Goal: Task Accomplishment & Management: Complete application form

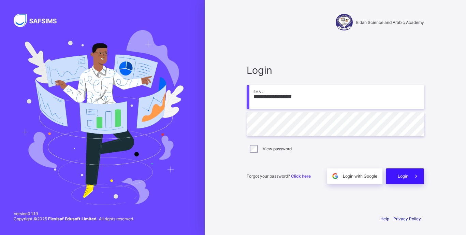
click at [409, 182] on span at bounding box center [417, 176] width 16 height 16
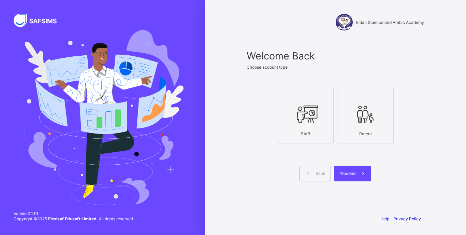
click at [312, 126] on div at bounding box center [305, 114] width 49 height 27
click at [359, 175] on span at bounding box center [364, 174] width 16 height 16
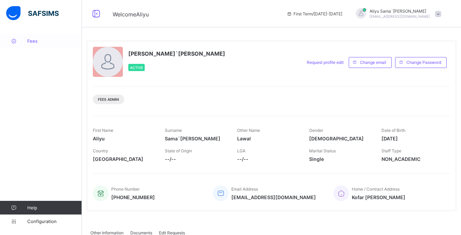
click at [31, 45] on link "Fees" at bounding box center [41, 41] width 82 height 14
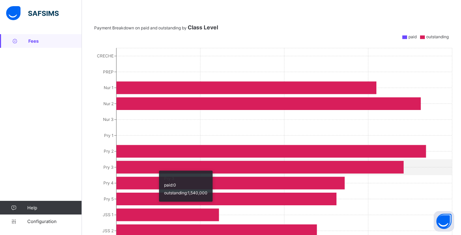
scroll to position [266, 0]
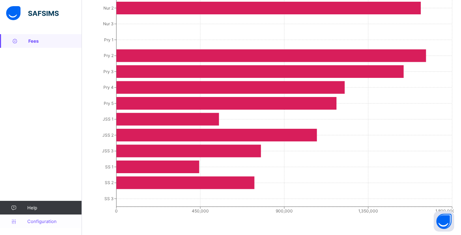
click at [46, 222] on span "Configuration" at bounding box center [54, 220] width 54 height 5
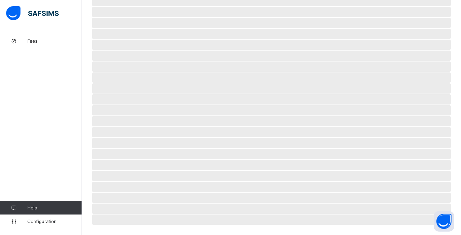
scroll to position [32, 0]
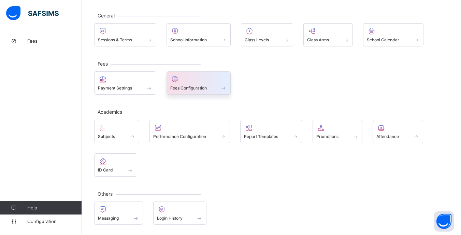
click at [193, 89] on span "Fees Configuration" at bounding box center [188, 87] width 37 height 5
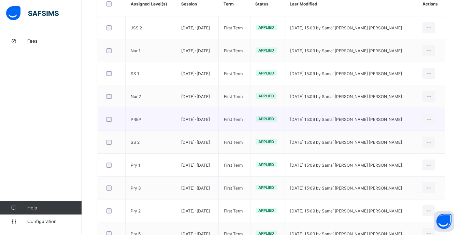
scroll to position [69, 0]
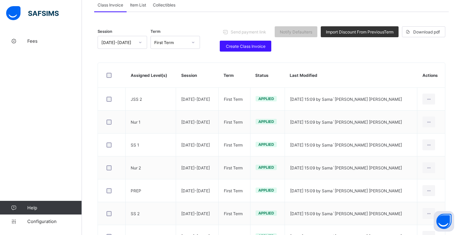
click at [244, 44] on span "Create Class Invoice" at bounding box center [245, 46] width 41 height 5
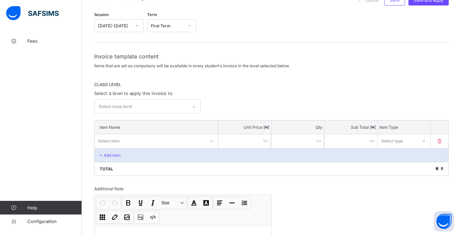
click at [174, 103] on div "Select class level" at bounding box center [141, 106] width 93 height 13
click at [139, 123] on div "CRECHE" at bounding box center [148, 121] width 106 height 11
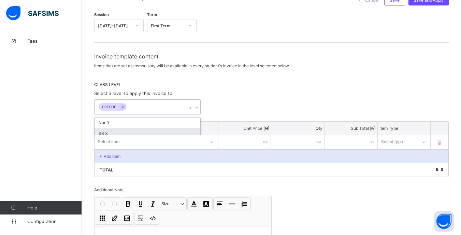
click at [224, 105] on div "option CRECHE, selected. option SS 3 focused, 3 of 3. 2 results available. Use …" at bounding box center [271, 106] width 355 height 15
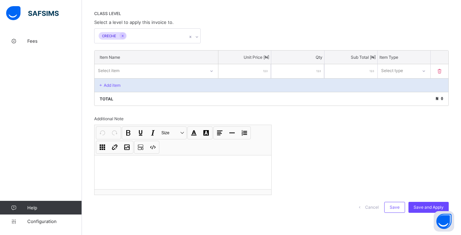
scroll to position [141, 0]
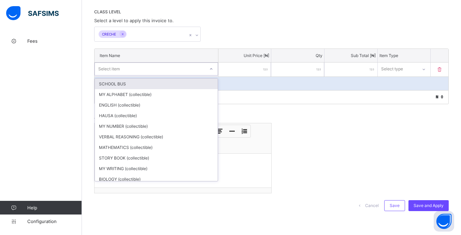
click at [200, 68] on div "Select item" at bounding box center [150, 69] width 110 height 10
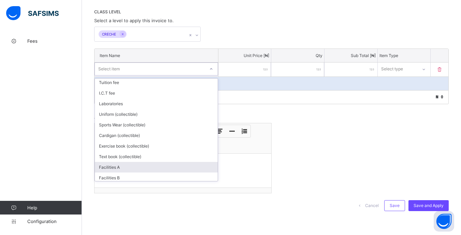
scroll to position [183, 0]
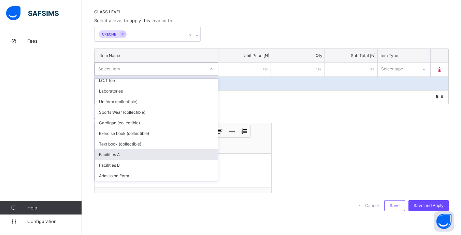
click at [320, 181] on div "Invoice template content Items that are set as compulsory will be available in …" at bounding box center [271, 99] width 355 height 238
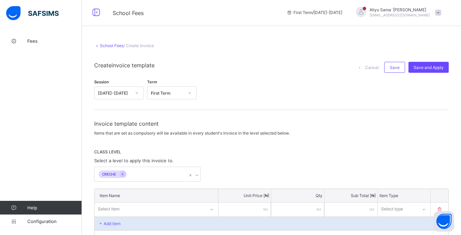
scroll to position [0, 0]
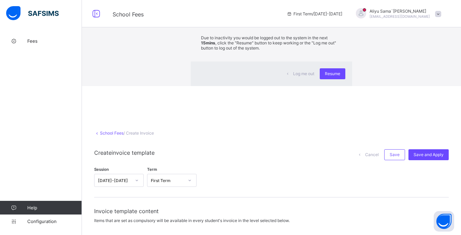
click at [339, 18] on div "×" at bounding box center [342, 13] width 6 height 12
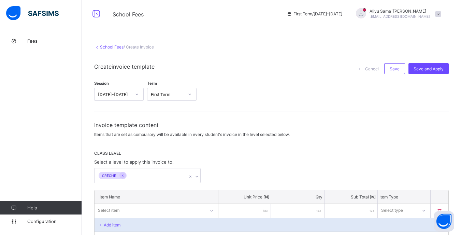
click at [106, 47] on link "School Fees" at bounding box center [112, 46] width 24 height 5
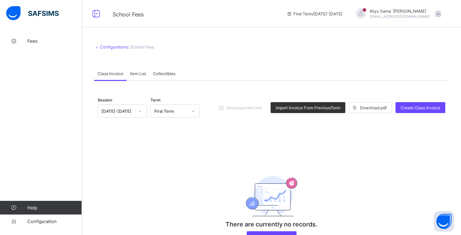
click at [317, 152] on div "Session [DATE]-[DATE] Term First Term Send payment link Import Invoice From Pre…" at bounding box center [272, 170] width 348 height 158
click at [276, 56] on div "Configurations / School Fees Class Invoice Item List Collectibles Class Invoice…" at bounding box center [271, 148] width 379 height 228
click at [417, 110] on span "Create Class Invoice" at bounding box center [421, 107] width 40 height 5
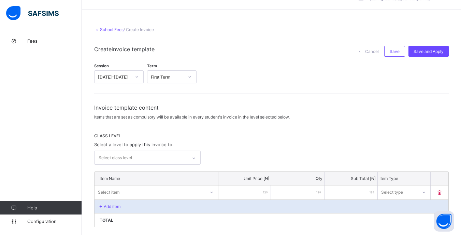
scroll to position [34, 0]
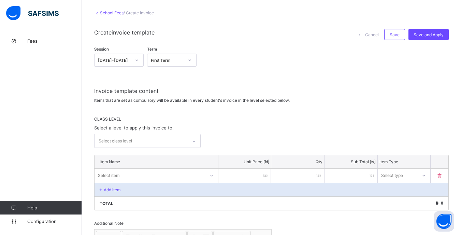
click at [198, 142] on div at bounding box center [194, 141] width 12 height 11
click at [127, 156] on div "CRECHE" at bounding box center [148, 156] width 106 height 11
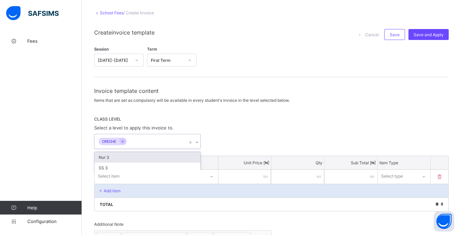
click at [268, 143] on div "option CRECHE, selected. option Nur 3 focused, 2 of 3. 2 results available. Use…" at bounding box center [271, 141] width 355 height 15
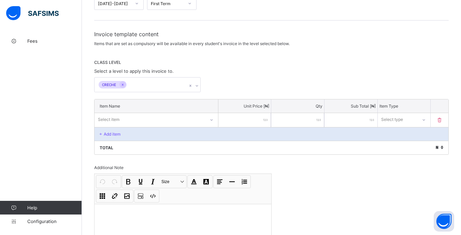
scroll to position [102, 0]
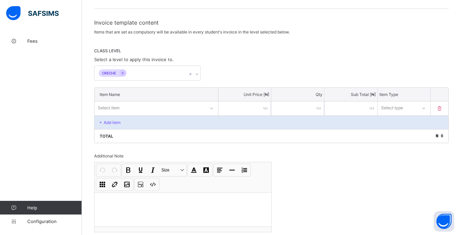
click at [212, 111] on icon at bounding box center [212, 108] width 4 height 7
click at [329, 46] on div "Invoice template content Items that are set as compulsory will be available in …" at bounding box center [271, 138] width 355 height 238
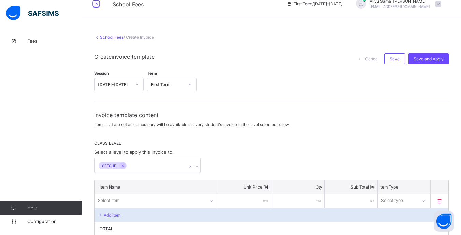
scroll to position [0, 0]
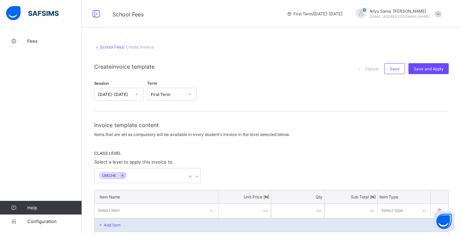
click at [109, 48] on link "School Fees" at bounding box center [112, 46] width 24 height 5
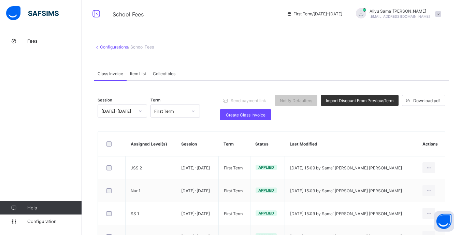
click at [142, 76] on div "Item List" at bounding box center [138, 74] width 23 height 14
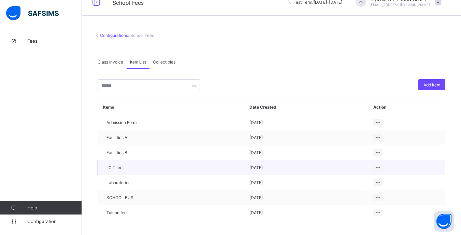
scroll to position [17, 0]
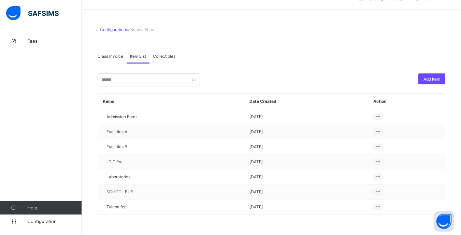
click at [168, 56] on span "Collectibles" at bounding box center [164, 56] width 23 height 5
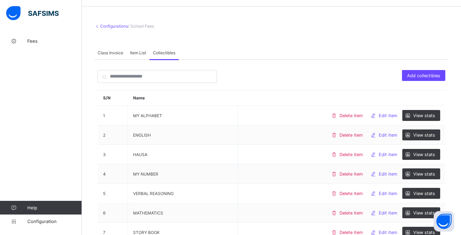
scroll to position [4, 0]
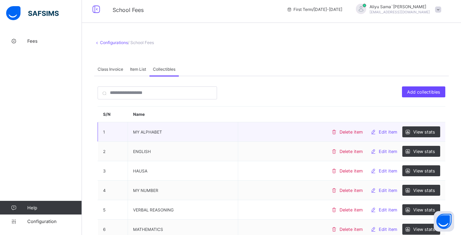
click at [390, 130] on span "Edit item" at bounding box center [388, 131] width 18 height 5
type input "**********"
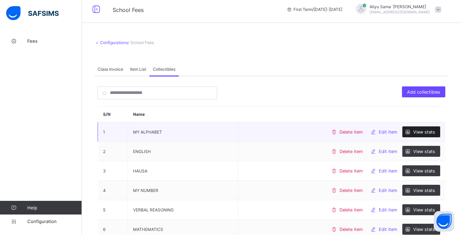
click at [424, 130] on span "View stats" at bounding box center [424, 131] width 22 height 5
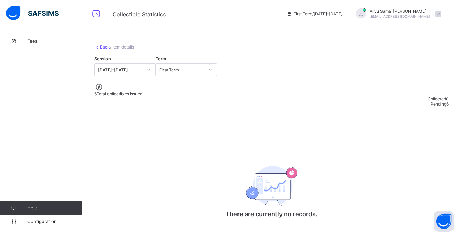
click at [104, 46] on link "Back" at bounding box center [105, 46] width 10 height 5
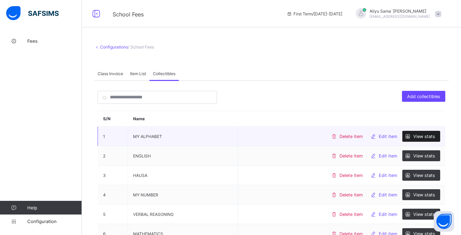
click at [427, 137] on span "View stats" at bounding box center [424, 136] width 22 height 5
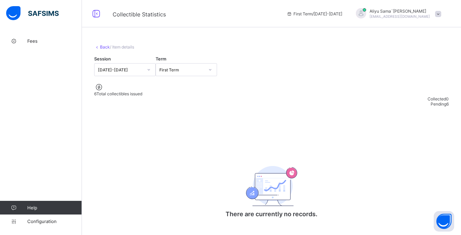
click at [104, 48] on link "Back" at bounding box center [105, 46] width 10 height 5
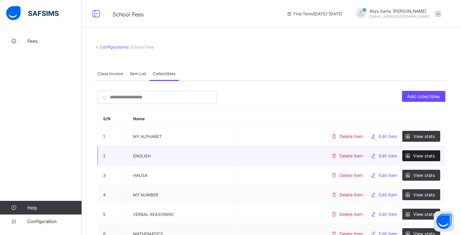
click at [433, 155] on span "View stats" at bounding box center [424, 155] width 22 height 5
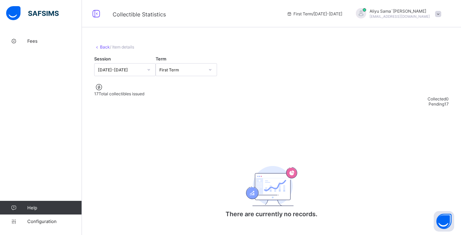
scroll to position [0, 0]
click at [429, 106] on span "Pending" at bounding box center [437, 103] width 16 height 5
click at [166, 153] on div "Back / Item details Session [DATE]-[DATE] Term First Term 17 Total collectibles…" at bounding box center [271, 136] width 379 height 204
click at [104, 46] on link "Back" at bounding box center [105, 46] width 10 height 5
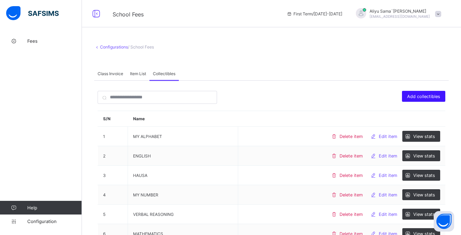
click at [419, 98] on span "Add collectibles" at bounding box center [423, 96] width 33 height 5
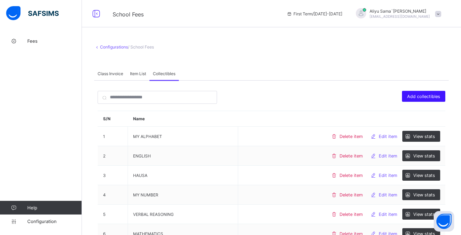
click at [439, 97] on span "Add collectibles" at bounding box center [423, 96] width 33 height 5
click at [420, 97] on span "Add collectibles" at bounding box center [423, 96] width 33 height 5
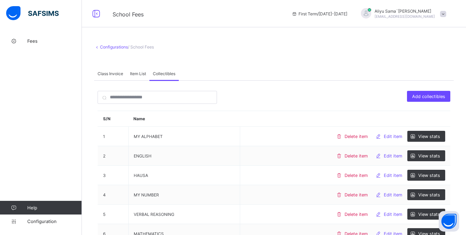
type input "*"
type input "**********"
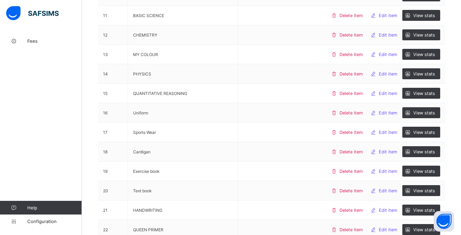
scroll to position [239, 0]
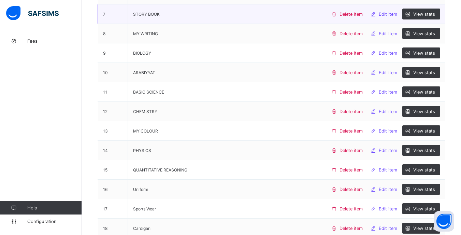
click at [391, 14] on span "Edit item" at bounding box center [388, 14] width 18 height 5
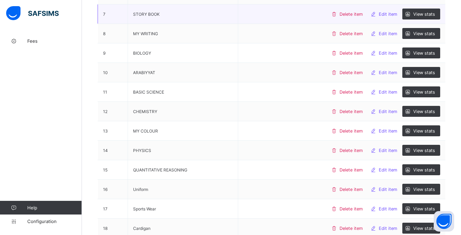
click at [377, 13] on icon at bounding box center [373, 14] width 7 height 6
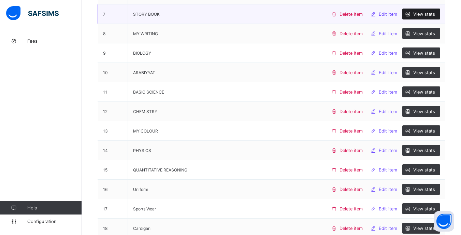
click at [411, 16] on icon at bounding box center [408, 14] width 7 height 6
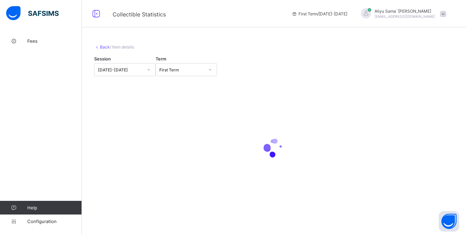
click at [102, 47] on link "Back" at bounding box center [105, 46] width 10 height 5
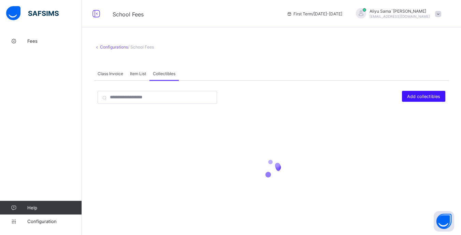
click at [436, 99] on span "Add collectibles" at bounding box center [423, 96] width 33 height 5
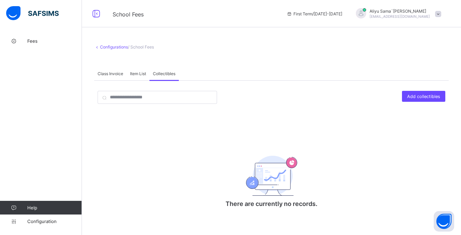
click at [142, 78] on div "Item List" at bounding box center [138, 74] width 23 height 14
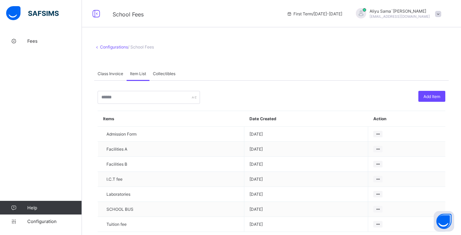
click at [165, 73] on span "Collectibles" at bounding box center [164, 73] width 23 height 5
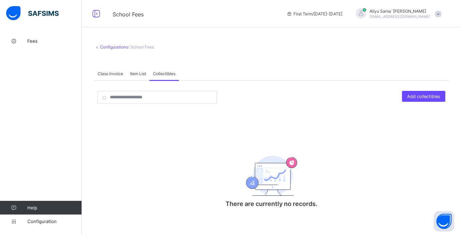
click at [108, 49] on link "Configurations" at bounding box center [114, 46] width 28 height 5
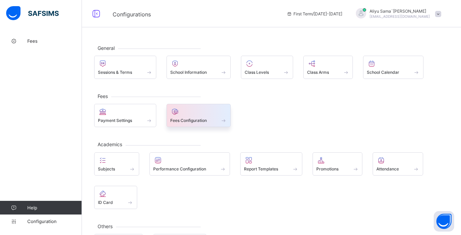
click at [201, 116] on span at bounding box center [198, 117] width 57 height 2
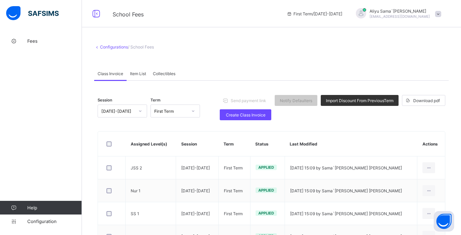
click at [168, 75] on span "Collectibles" at bounding box center [164, 73] width 23 height 5
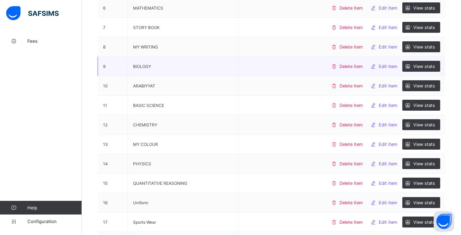
scroll to position [214, 0]
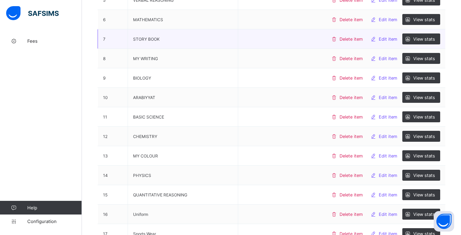
click at [387, 39] on span "Edit item" at bounding box center [388, 39] width 18 height 5
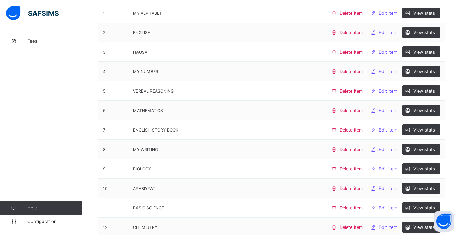
scroll to position [0, 0]
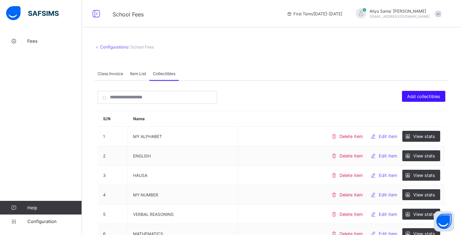
click at [426, 96] on span "Add collectibles" at bounding box center [423, 96] width 33 height 5
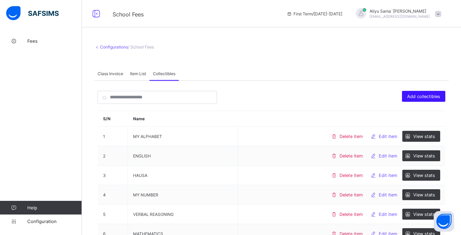
click at [424, 97] on span "Add collectibles" at bounding box center [423, 96] width 33 height 5
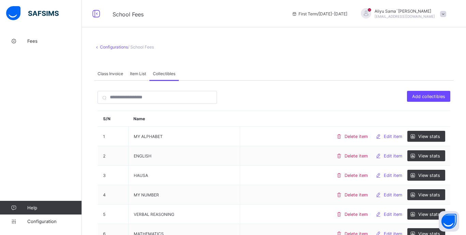
type input "*"
type input "**********"
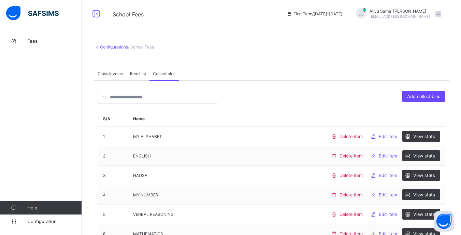
click at [138, 79] on div "Item List" at bounding box center [138, 74] width 23 height 14
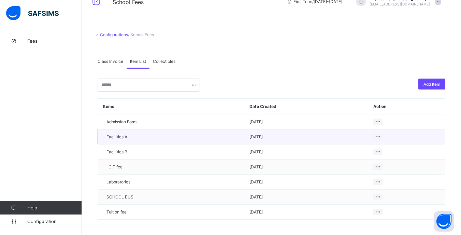
scroll to position [17, 0]
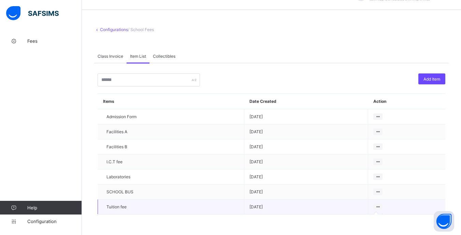
click at [381, 206] on icon at bounding box center [378, 206] width 6 height 5
click at [381, 207] on icon at bounding box center [378, 206] width 6 height 5
click at [123, 208] on span "Tuition fee" at bounding box center [117, 206] width 20 height 5
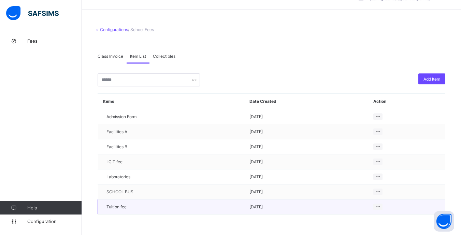
click at [140, 206] on td "Tuition fee" at bounding box center [171, 206] width 146 height 15
click at [268, 206] on span "[DATE]" at bounding box center [306, 206] width 113 height 5
click at [380, 206] on icon at bounding box center [378, 206] width 6 height 5
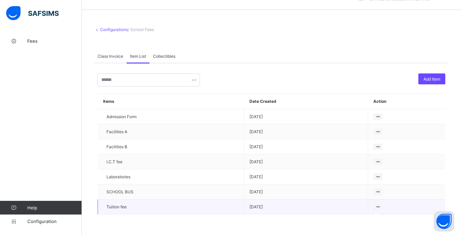
click at [380, 206] on icon at bounding box center [378, 206] width 6 height 5
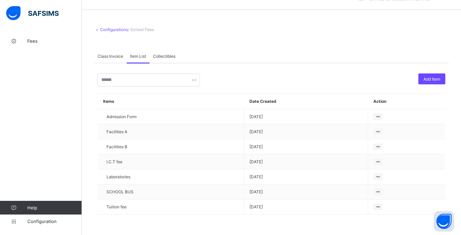
click at [317, 72] on div "Add Item Items Date Created Action Admission Form [DATE] Facilities A [DATE] Fa…" at bounding box center [271, 143] width 355 height 161
click at [431, 74] on div "Add Item" at bounding box center [432, 78] width 27 height 11
type input "*"
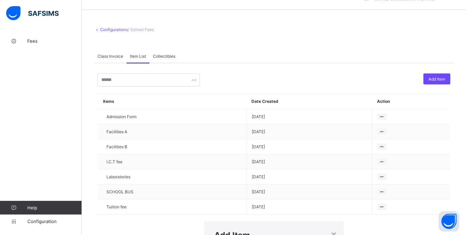
type input "****"
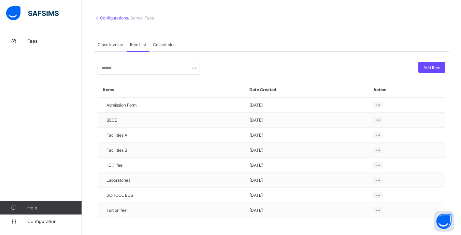
scroll to position [32, 0]
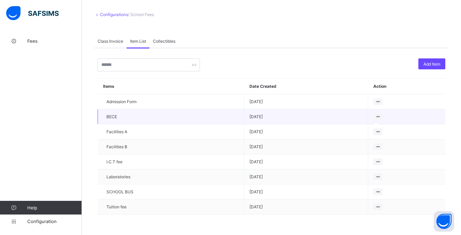
click at [381, 116] on icon at bounding box center [378, 116] width 6 height 5
click at [436, 59] on div "Add Item" at bounding box center [432, 63] width 27 height 11
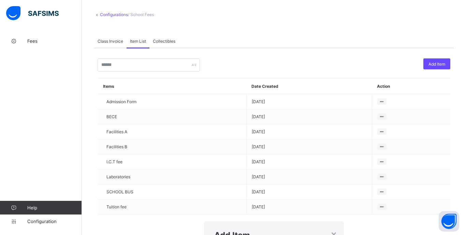
type input "*"
type input "**********"
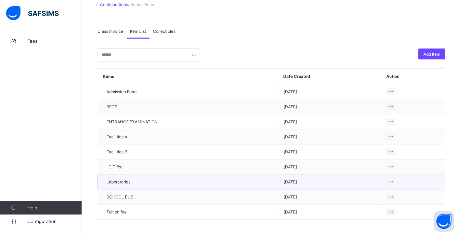
scroll to position [47, 0]
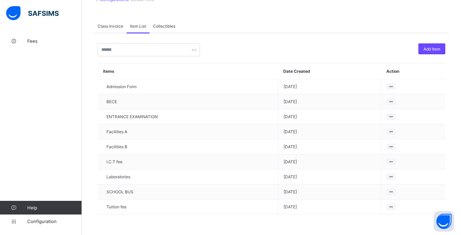
click at [113, 28] on span "Class Invoice" at bounding box center [111, 26] width 26 height 5
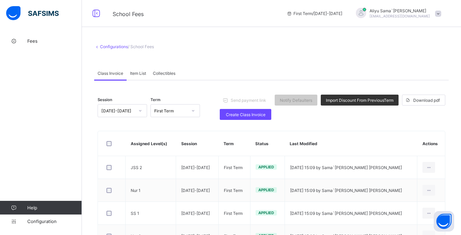
scroll to position [0, 0]
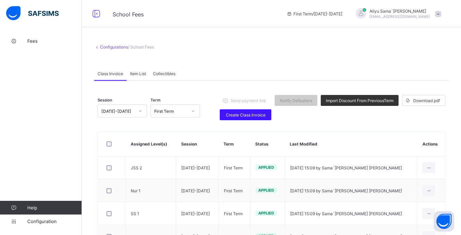
click at [254, 114] on span "Create Class Invoice" at bounding box center [245, 114] width 41 height 5
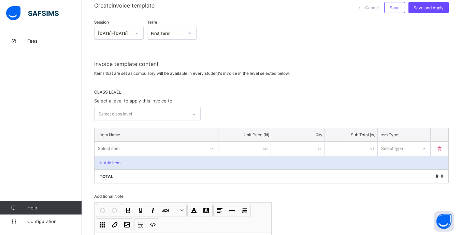
scroll to position [68, 0]
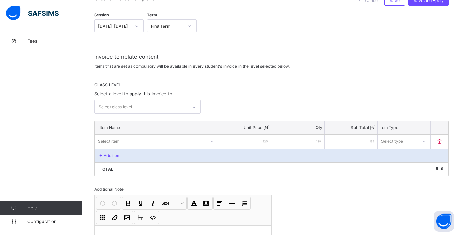
click at [146, 103] on div "Select class level" at bounding box center [141, 106] width 93 height 13
click at [141, 121] on div "CRECHE" at bounding box center [148, 122] width 106 height 11
click at [192, 108] on icon at bounding box center [190, 108] width 2 height 2
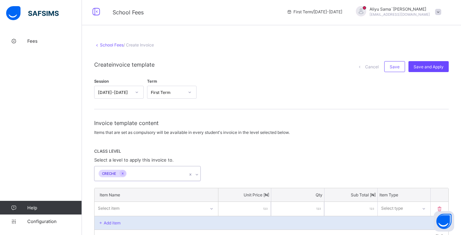
scroll to position [0, 0]
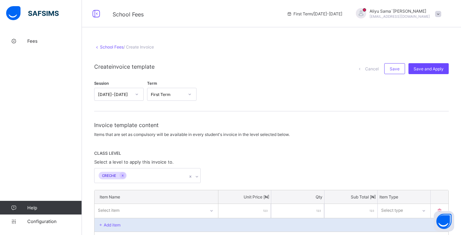
click at [100, 47] on link "School Fees" at bounding box center [112, 46] width 24 height 5
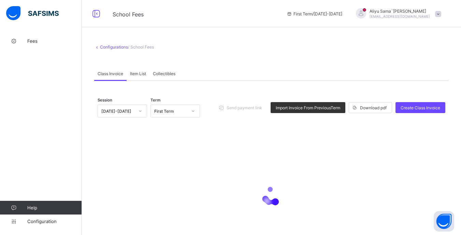
click at [161, 75] on span "Collectibles" at bounding box center [164, 73] width 23 height 5
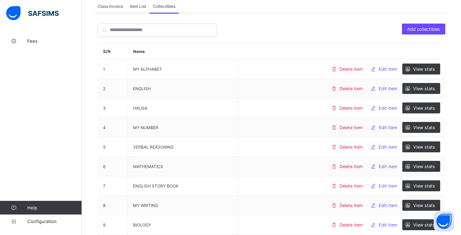
scroll to position [48, 0]
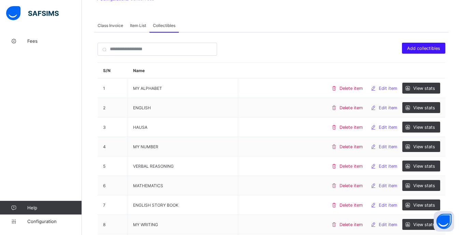
click at [432, 49] on span "Add collectibles" at bounding box center [423, 48] width 33 height 5
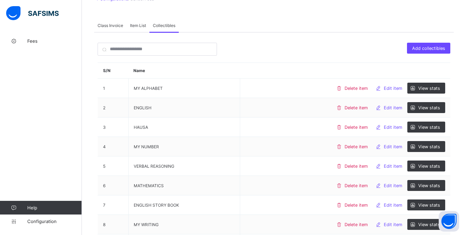
type input "**********"
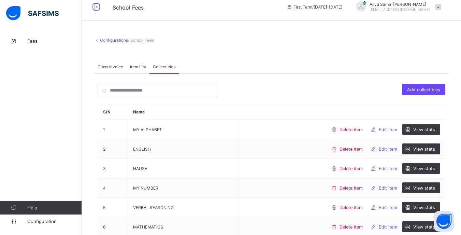
scroll to position [0, 0]
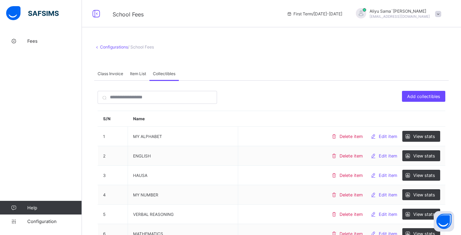
click at [135, 75] on span "Item List" at bounding box center [138, 73] width 16 height 5
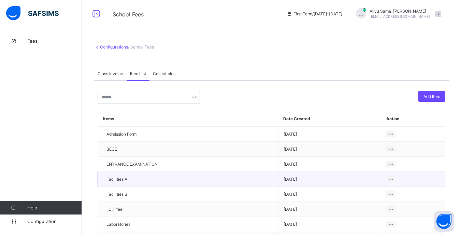
scroll to position [34, 0]
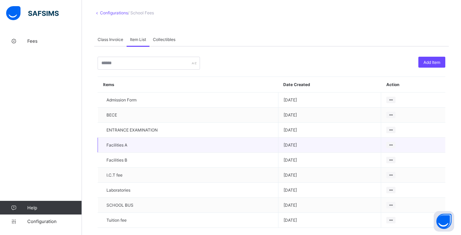
click at [393, 149] on td at bounding box center [413, 145] width 64 height 15
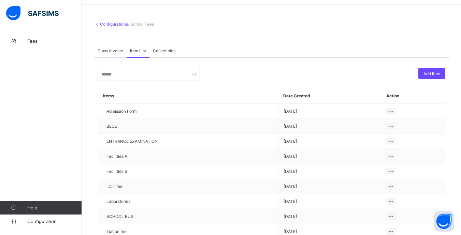
scroll to position [0, 0]
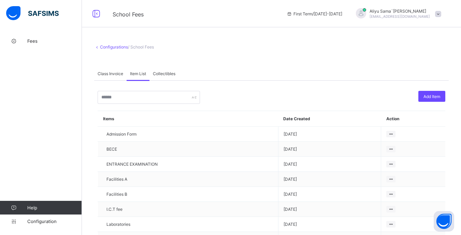
click at [114, 74] on span "Class Invoice" at bounding box center [111, 73] width 26 height 5
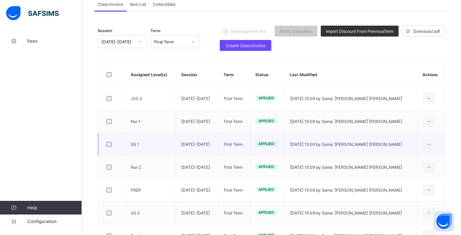
scroll to position [69, 0]
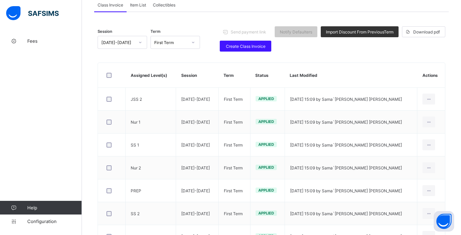
click at [252, 44] on span "Create Class Invoice" at bounding box center [245, 46] width 41 height 5
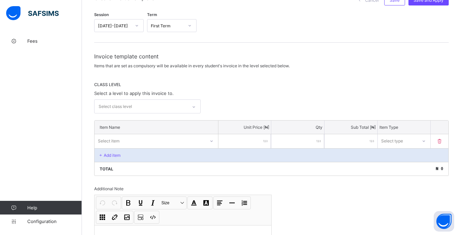
click at [165, 107] on div "Select class level" at bounding box center [141, 106] width 93 height 13
click at [127, 122] on div "CRECHE" at bounding box center [148, 121] width 106 height 11
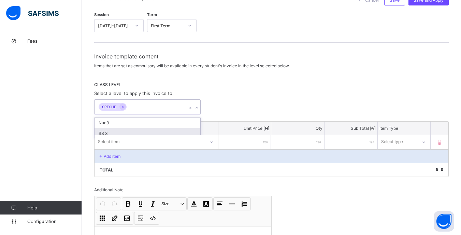
click at [259, 98] on div "CLASS LEVEL Select a level to apply this invoice to. option CRECHE, selected. o…" at bounding box center [271, 98] width 355 height 32
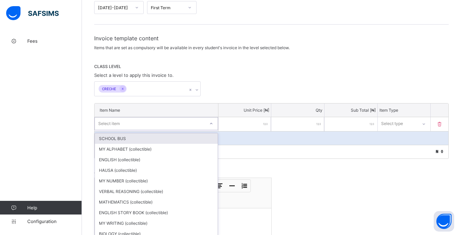
click at [212, 130] on div "option SCHOOL BUS focused, 1 of 34. 34 results available. Use Up and Down to ch…" at bounding box center [157, 123] width 124 height 13
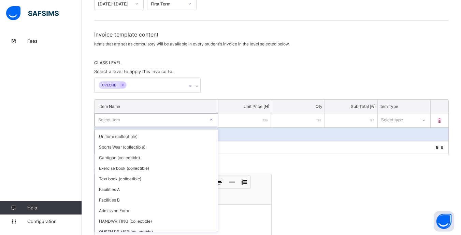
scroll to position [205, 0]
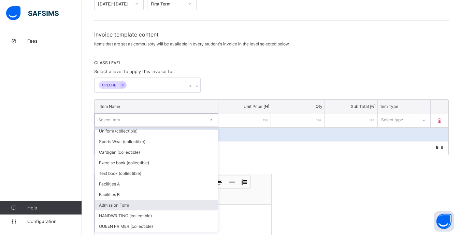
click at [131, 207] on div "Admission Form" at bounding box center [156, 205] width 123 height 11
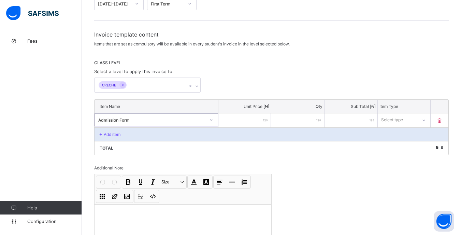
click at [102, 132] on icon at bounding box center [101, 134] width 6 height 5
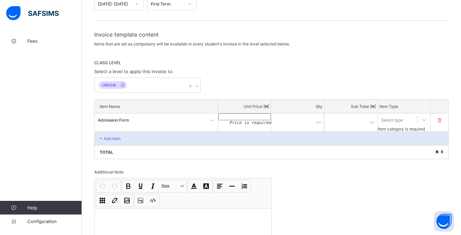
click at [102, 136] on icon at bounding box center [101, 138] width 6 height 5
click at [247, 120] on input "number" at bounding box center [244, 116] width 53 height 7
type input "*"
type input "**"
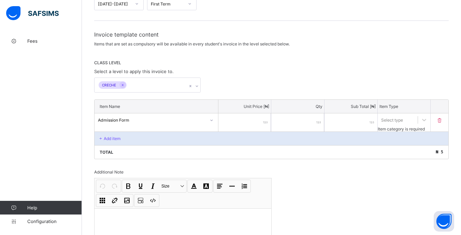
type input "**"
type input "***"
type input "****"
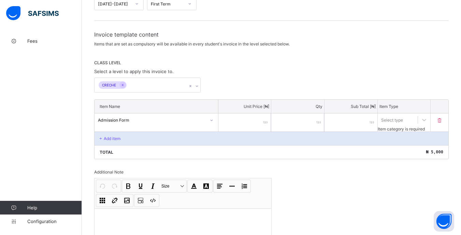
type input "****"
click at [320, 122] on div "*" at bounding box center [297, 122] width 53 height 18
click at [416, 121] on div "Select type" at bounding box center [398, 120] width 40 height 10
click at [401, 136] on div "Compulsory" at bounding box center [404, 135] width 53 height 11
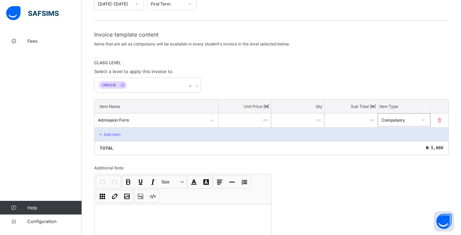
click at [104, 135] on p "Add item" at bounding box center [112, 134] width 17 height 5
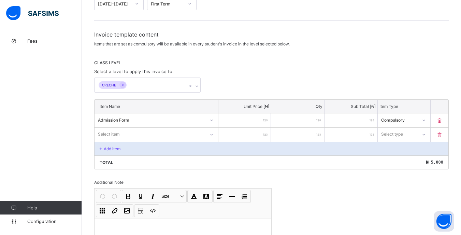
click at [122, 136] on div "Select item" at bounding box center [157, 134] width 124 height 13
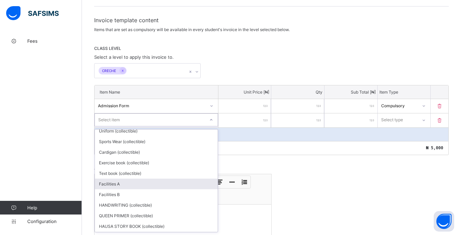
click at [130, 186] on div "Facilities A" at bounding box center [156, 184] width 123 height 11
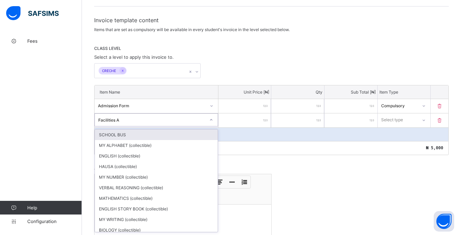
click at [159, 122] on div "Facilities A" at bounding box center [151, 119] width 107 height 5
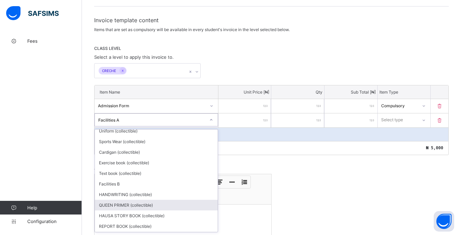
scroll to position [236, 0]
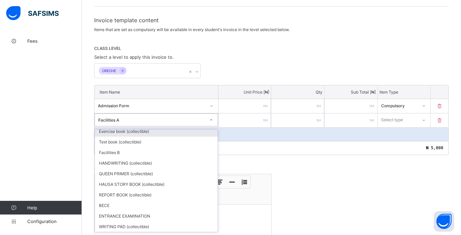
click at [161, 117] on div "Facilities A" at bounding box center [151, 119] width 107 height 5
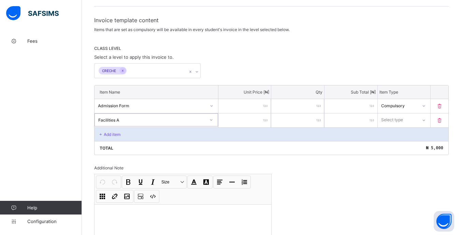
click at [262, 114] on input "number" at bounding box center [244, 120] width 53 height 14
type input "*"
type input "**"
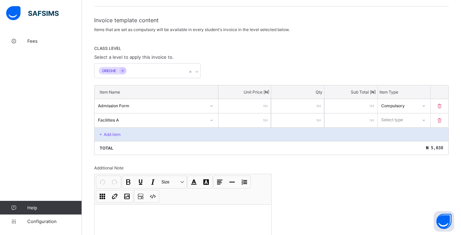
type input "***"
type input "****"
type input "*****"
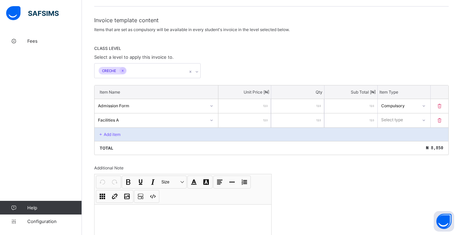
type input "*****"
click at [426, 122] on icon at bounding box center [424, 120] width 4 height 7
click at [415, 136] on div "Compulsory" at bounding box center [404, 134] width 52 height 11
click at [107, 132] on p "Add item" at bounding box center [112, 134] width 17 height 5
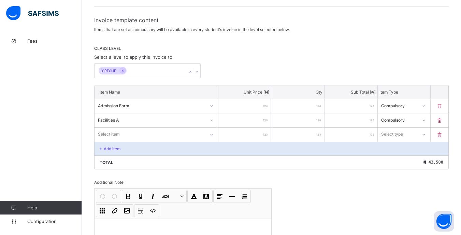
click at [125, 135] on div "Select item" at bounding box center [157, 134] width 124 height 13
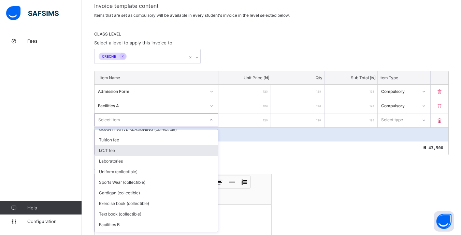
scroll to position [171, 0]
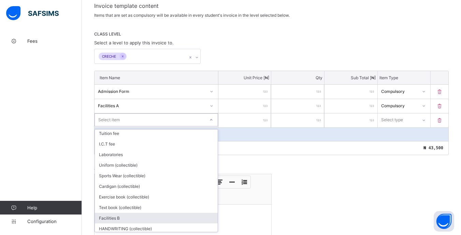
click at [141, 216] on div "Facilities B" at bounding box center [156, 218] width 123 height 11
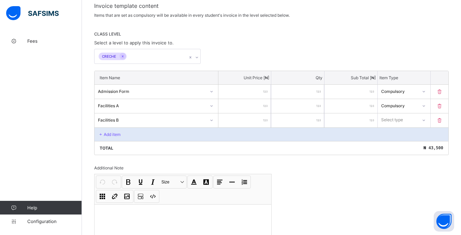
click at [258, 124] on input "number" at bounding box center [244, 120] width 53 height 14
click at [443, 120] on icon at bounding box center [439, 120] width 7 height 6
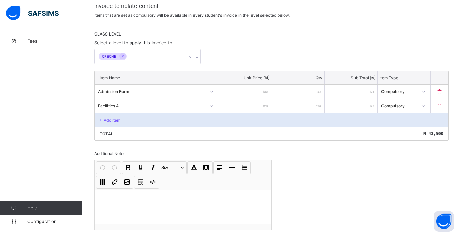
click at [107, 116] on div "Add item" at bounding box center [272, 120] width 354 height 14
click at [102, 118] on icon at bounding box center [101, 119] width 6 height 5
click at [177, 116] on div "Add item" at bounding box center [272, 120] width 354 height 14
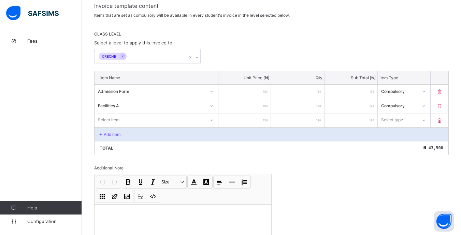
click at [121, 120] on div "Select item" at bounding box center [150, 120] width 111 height 10
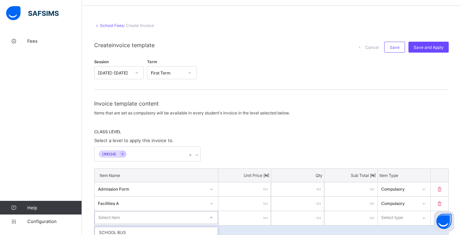
scroll to position [0, 0]
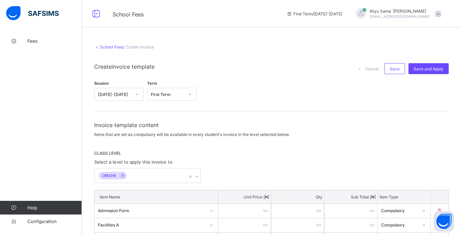
click at [102, 47] on link "School Fees" at bounding box center [112, 46] width 24 height 5
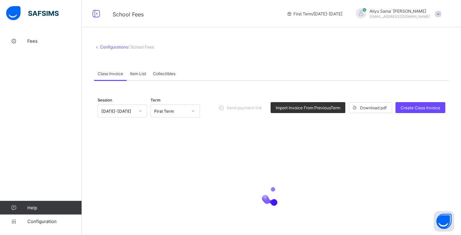
click at [136, 77] on div "Item List" at bounding box center [138, 74] width 23 height 14
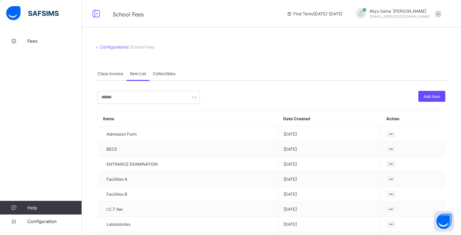
click at [166, 74] on span "Collectibles" at bounding box center [164, 73] width 23 height 5
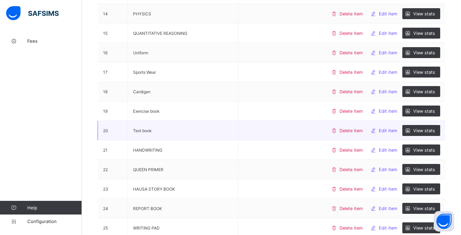
scroll to position [409, 0]
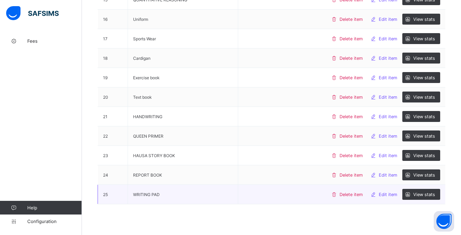
click at [397, 195] on span "Edit item" at bounding box center [388, 194] width 18 height 5
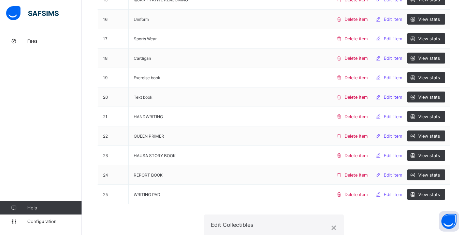
type input "*"
type input "**********"
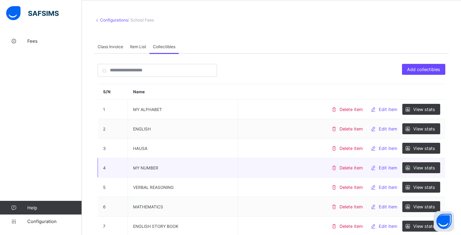
scroll to position [0, 0]
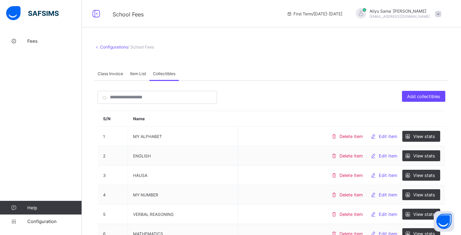
click at [114, 74] on span "Class Invoice" at bounding box center [111, 73] width 26 height 5
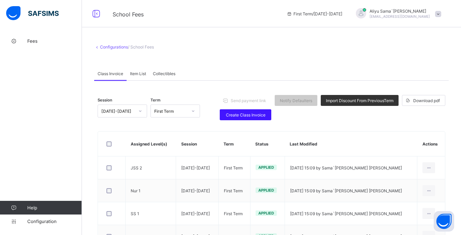
click at [235, 113] on span "Create Class Invoice" at bounding box center [245, 114] width 41 height 5
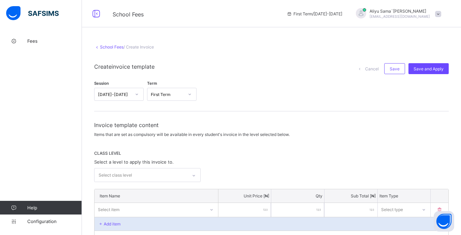
click at [145, 175] on div "Select class level" at bounding box center [141, 174] width 93 height 13
click at [142, 192] on div "CRECHE" at bounding box center [148, 190] width 106 height 11
click at [252, 172] on div "CRECHE" at bounding box center [271, 175] width 355 height 15
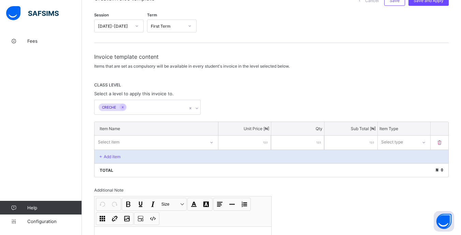
click at [129, 145] on div "Select item" at bounding box center [157, 142] width 124 height 13
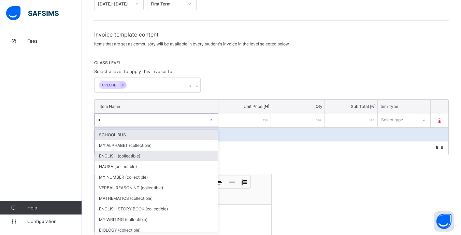
type input "**"
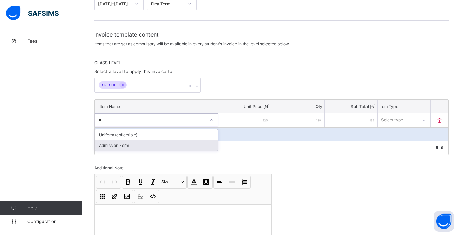
click at [118, 147] on div "Admission Form" at bounding box center [156, 145] width 123 height 11
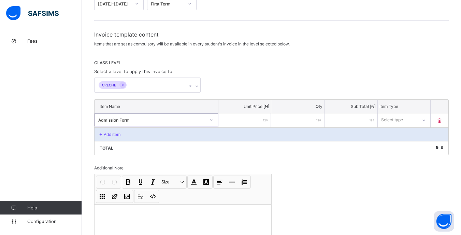
click at [249, 119] on input "number" at bounding box center [244, 120] width 53 height 14
type input "*"
type input "**"
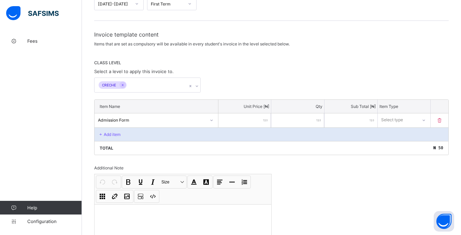
type input "***"
type input "****"
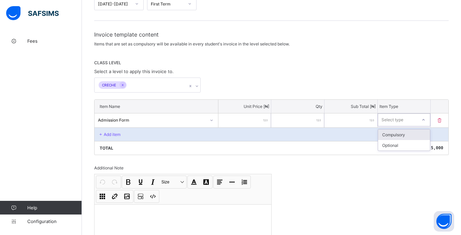
click at [393, 118] on div "Select type" at bounding box center [393, 119] width 22 height 13
click at [394, 138] on div "Compulsory" at bounding box center [404, 134] width 52 height 11
click at [106, 133] on p "Add item" at bounding box center [112, 134] width 17 height 5
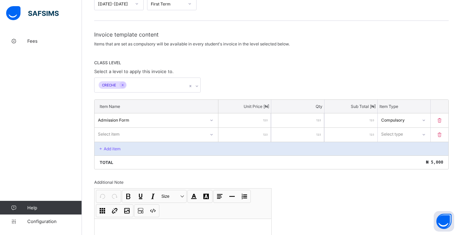
click at [120, 136] on div "Select item" at bounding box center [157, 134] width 124 height 13
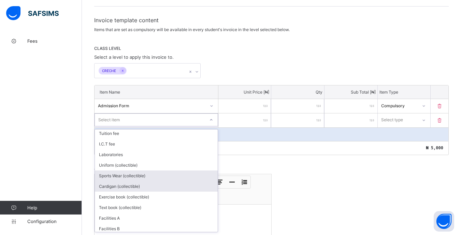
scroll to position [205, 0]
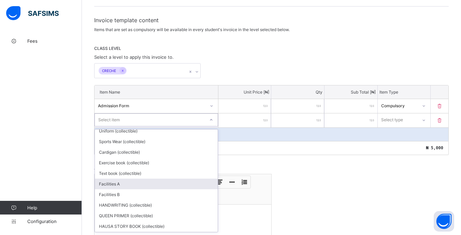
click at [122, 183] on div "Facilities A" at bounding box center [156, 184] width 123 height 11
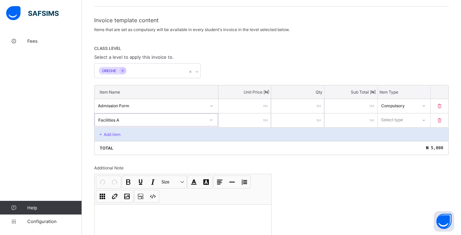
click at [237, 117] on input "number" at bounding box center [244, 120] width 53 height 14
type input "*"
type input "**"
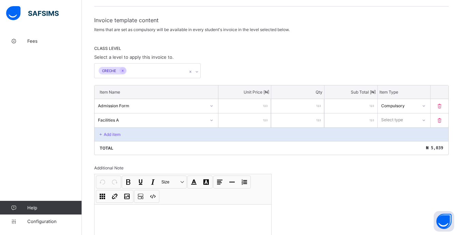
type input "*"
type input "**"
type input "***"
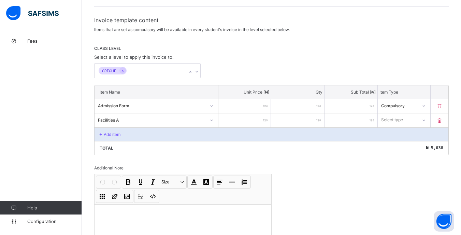
type input "***"
type input "****"
type input "*****"
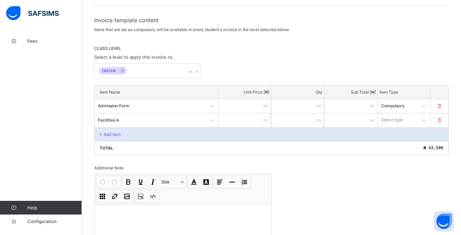
type input "*****"
click at [427, 116] on div at bounding box center [424, 119] width 12 height 11
click at [393, 134] on div "Compulsory" at bounding box center [404, 134] width 52 height 11
click at [107, 132] on p "Add item" at bounding box center [112, 134] width 17 height 5
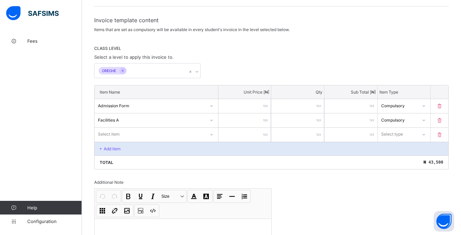
click at [123, 131] on div "Select item" at bounding box center [150, 134] width 111 height 10
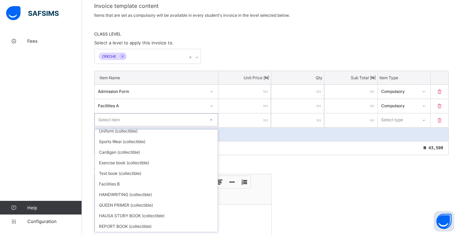
scroll to position [236, 0]
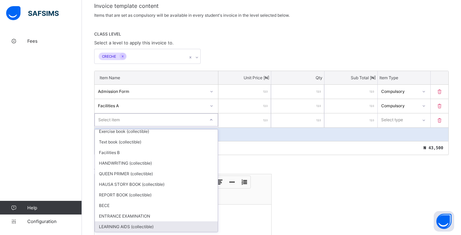
click at [133, 224] on div "LEARNING AIDS (collectible)" at bounding box center [156, 226] width 123 height 11
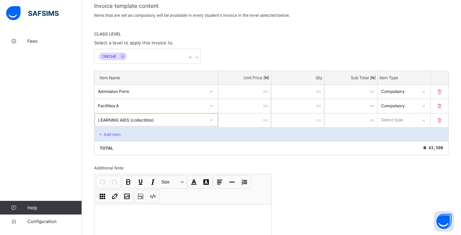
click at [252, 121] on input "number" at bounding box center [244, 120] width 53 height 14
type input "*"
type input "**"
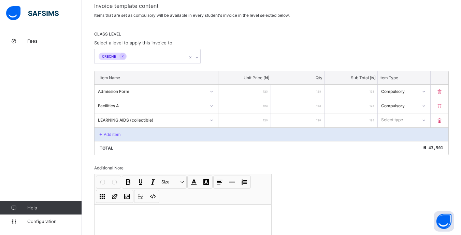
type input "***"
type input "****"
type input "*****"
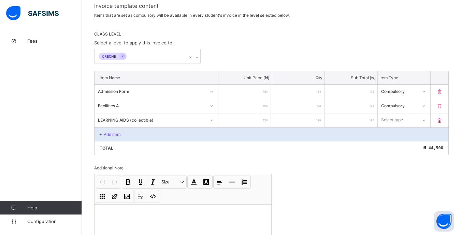
type input "*****"
click at [424, 119] on div at bounding box center [424, 119] width 12 height 11
click at [402, 144] on div "Optional" at bounding box center [404, 145] width 52 height 11
click at [412, 123] on div "Optional" at bounding box center [397, 120] width 39 height 10
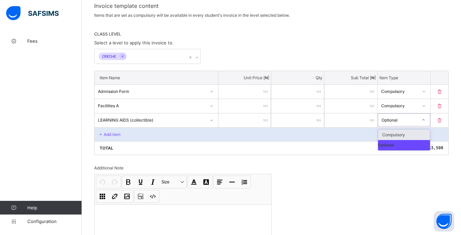
click at [408, 132] on div "Compulsory" at bounding box center [404, 134] width 52 height 11
click at [115, 136] on p "Add item" at bounding box center [112, 134] width 17 height 5
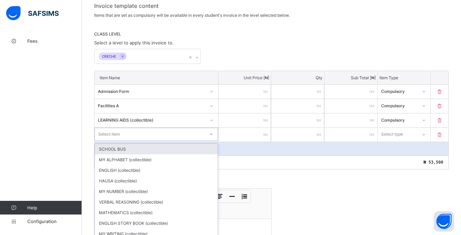
click at [120, 133] on div "option SCHOOL BUS focused, 1 of 31. 31 results available. Use Up and Down to ch…" at bounding box center [157, 134] width 124 height 13
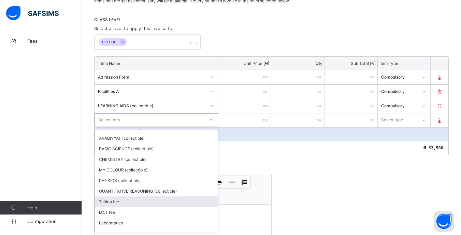
scroll to position [137, 0]
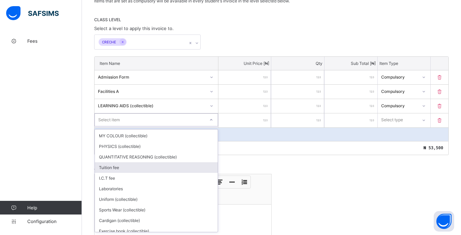
click at [126, 169] on div "Tuition fee" at bounding box center [156, 167] width 123 height 11
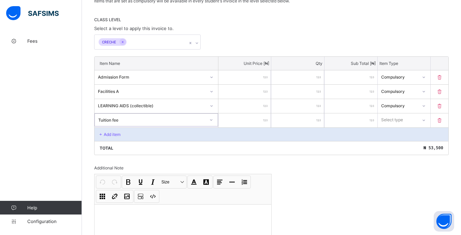
click at [244, 124] on input "number" at bounding box center [244, 120] width 53 height 14
type input "*"
type input "**"
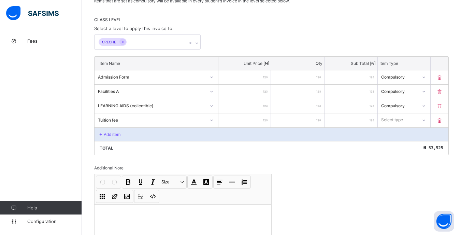
type input "***"
type input "****"
type input "*****"
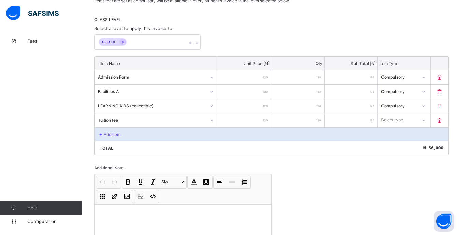
type input "*****"
click at [426, 77] on icon at bounding box center [424, 76] width 4 height 7
click at [419, 101] on div "Optional" at bounding box center [404, 102] width 52 height 11
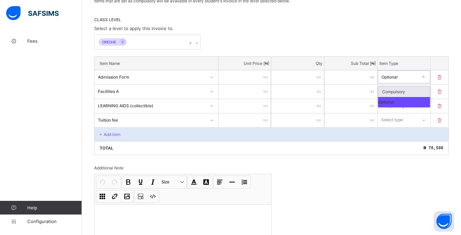
click at [424, 77] on div at bounding box center [424, 76] width 12 height 11
click at [422, 90] on div "Compulsory" at bounding box center [404, 91] width 52 height 11
click at [427, 81] on div at bounding box center [424, 76] width 12 height 11
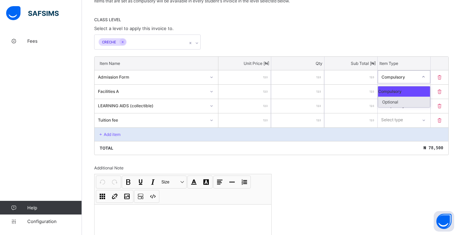
click at [418, 103] on div "Optional" at bounding box center [404, 102] width 52 height 11
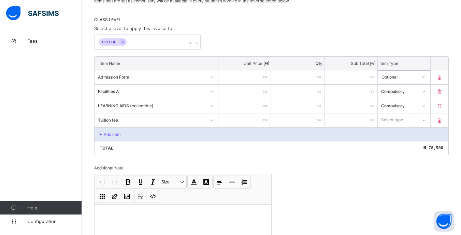
click at [419, 85] on div "Compulsory" at bounding box center [404, 91] width 53 height 13
click at [416, 115] on div "Optional" at bounding box center [404, 116] width 52 height 11
click at [403, 105] on div "Compulsory" at bounding box center [400, 105] width 37 height 5
click at [404, 132] on div "Optional" at bounding box center [404, 130] width 52 height 11
click at [412, 122] on div "Select type" at bounding box center [398, 120] width 40 height 10
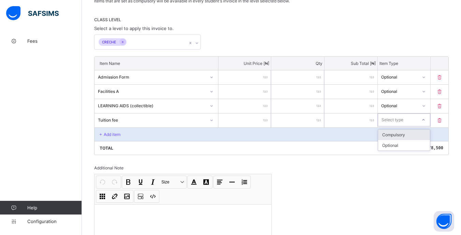
click at [406, 134] on div "Compulsory" at bounding box center [404, 134] width 52 height 11
click at [117, 135] on p "Add item" at bounding box center [112, 134] width 17 height 5
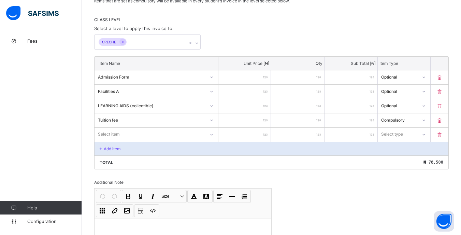
click at [139, 128] on div "Select item" at bounding box center [157, 134] width 124 height 13
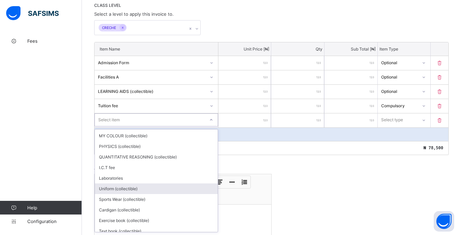
click at [128, 187] on div "Uniform (collectible)" at bounding box center [156, 188] width 123 height 11
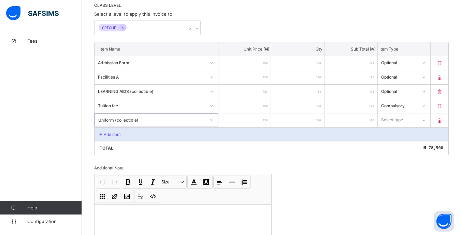
click at [267, 122] on div at bounding box center [244, 120] width 53 height 14
click at [253, 118] on input "number" at bounding box center [244, 120] width 53 height 14
type input "*"
type input "**"
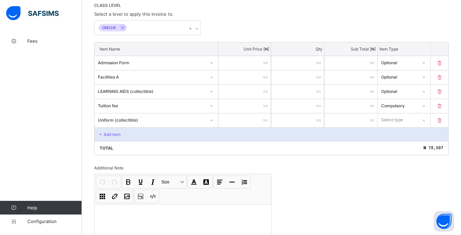
type input "**"
type input "***"
type input "****"
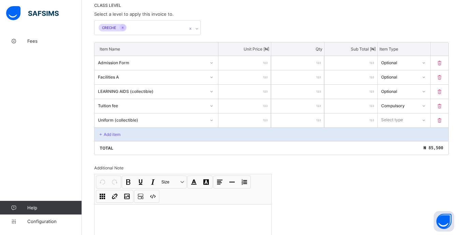
type input "*****"
type input "****"
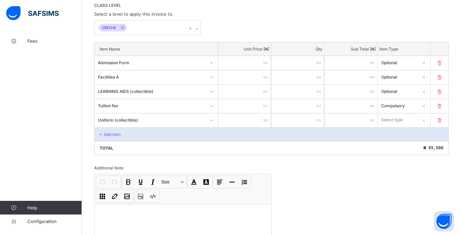
click at [417, 120] on div "Select type" at bounding box center [398, 120] width 40 height 10
click at [408, 144] on div "Optional" at bounding box center [404, 145] width 52 height 11
click at [114, 136] on p "Add item" at bounding box center [112, 134] width 17 height 5
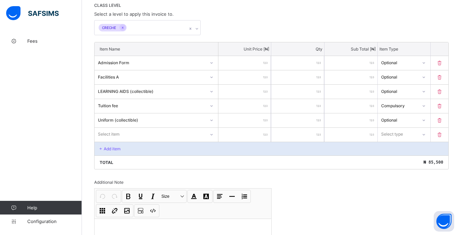
click at [137, 132] on div "Select item" at bounding box center [150, 134] width 111 height 10
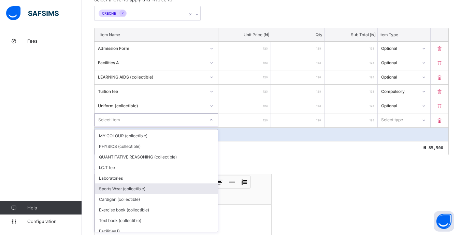
click at [142, 190] on div "Sports Wear (collectible)" at bounding box center [156, 188] width 123 height 11
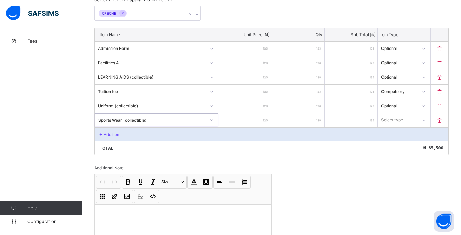
click at [259, 120] on input "number" at bounding box center [244, 120] width 53 height 14
type input "*"
type input "**"
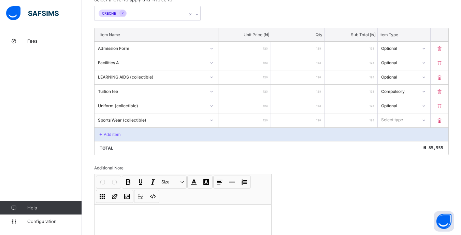
type input "****"
click at [417, 123] on div "Select type" at bounding box center [397, 120] width 39 height 10
click at [412, 145] on div "Optional" at bounding box center [404, 145] width 52 height 11
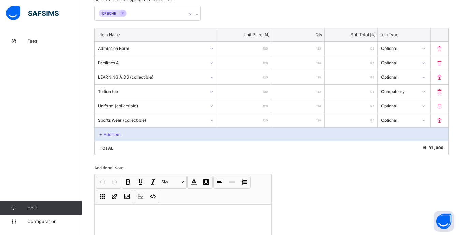
click at [108, 132] on p "Add item" at bounding box center [112, 134] width 17 height 5
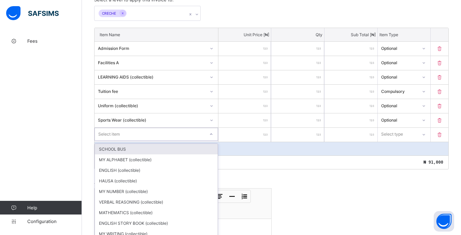
click at [137, 136] on div "option SCHOOL BUS focused, 1 of 28. 28 results available. Use Up and Down to ch…" at bounding box center [157, 134] width 124 height 13
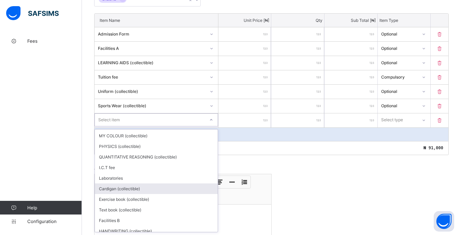
click at [119, 189] on div "Cardigan (collectible)" at bounding box center [156, 188] width 123 height 11
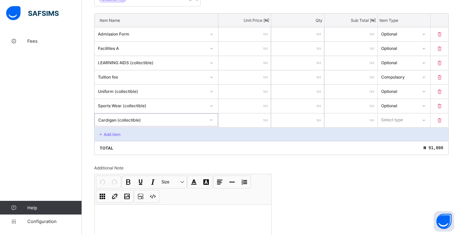
click at [266, 122] on div at bounding box center [244, 120] width 53 height 14
click at [261, 122] on input "number" at bounding box center [244, 120] width 53 height 14
type input "*"
type input "**"
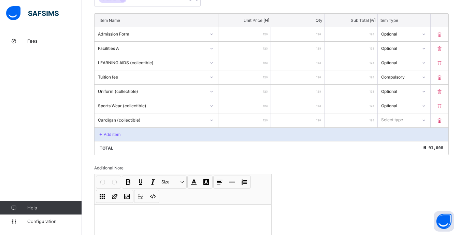
type input "**"
type input "***"
type input "****"
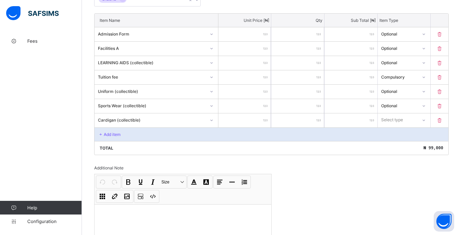
type input "****"
click at [413, 123] on div "Select type" at bounding box center [397, 120] width 39 height 10
click at [410, 142] on div "Optional" at bounding box center [404, 145] width 52 height 11
click at [114, 135] on p "Add item" at bounding box center [112, 134] width 17 height 5
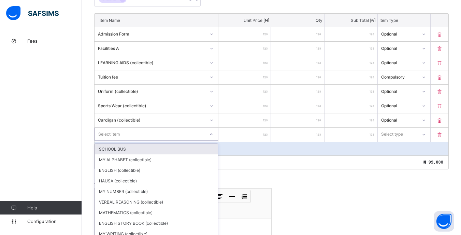
click at [118, 133] on div "option SCHOOL BUS focused, 1 of 27. 27 results available. Use Up and Down to ch…" at bounding box center [157, 134] width 124 height 13
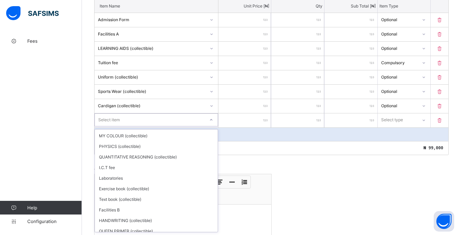
scroll to position [183, 0]
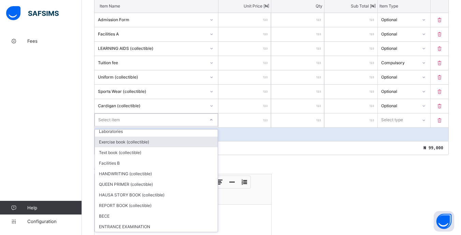
click at [131, 146] on div "Exercise book (collectible)" at bounding box center [156, 142] width 123 height 11
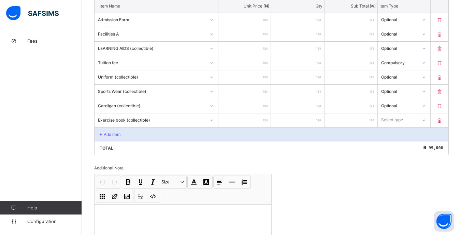
click at [248, 118] on input "number" at bounding box center [244, 120] width 53 height 14
type input "*"
type input "**"
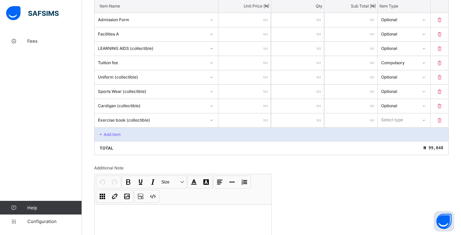
type input "***"
click at [396, 117] on div "Select type" at bounding box center [392, 119] width 22 height 13
click at [397, 145] on div "Optional" at bounding box center [404, 145] width 52 height 11
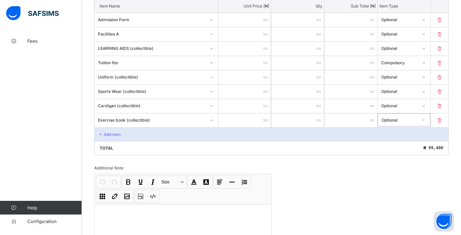
click at [104, 133] on p "Add item" at bounding box center [112, 134] width 17 height 5
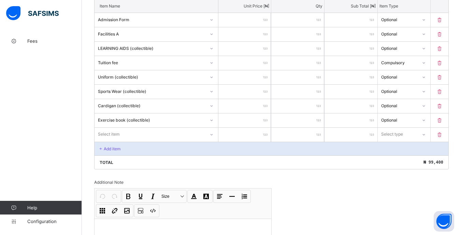
click at [121, 132] on div "Select item" at bounding box center [150, 134] width 111 height 10
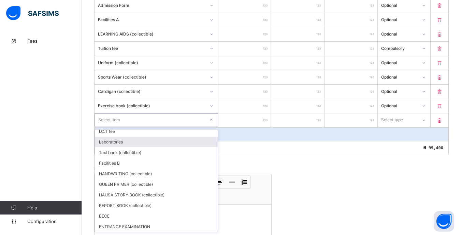
scroll to position [139, 0]
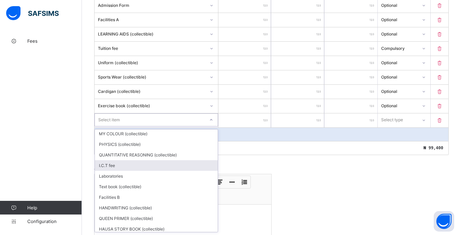
click at [128, 165] on div "I.C.T fee" at bounding box center [156, 165] width 123 height 11
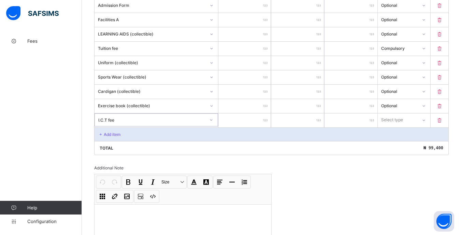
click at [253, 123] on input "number" at bounding box center [244, 120] width 53 height 14
type input "*"
type input "**"
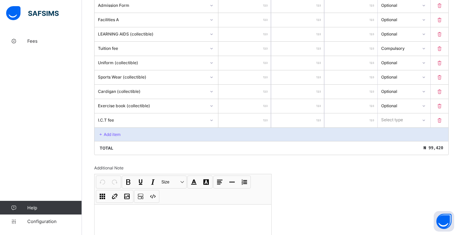
type input "***"
type input "****"
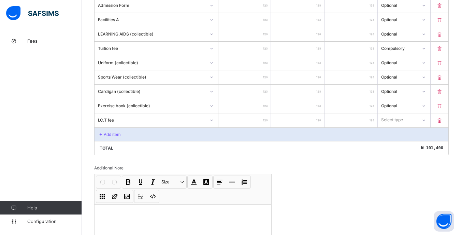
click at [426, 121] on icon at bounding box center [424, 120] width 4 height 7
click at [405, 142] on div "Optional" at bounding box center [404, 145] width 52 height 11
click at [108, 134] on p "Add item" at bounding box center [112, 134] width 17 height 5
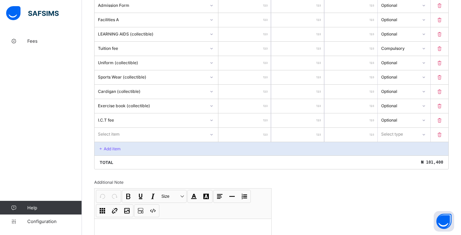
click at [112, 137] on div "Item Name Unit Price [ ₦ ] Qty Sub Total [ ₦ ] Item Type Admission Form **** * …" at bounding box center [271, 77] width 355 height 185
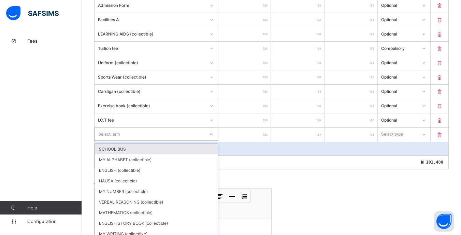
scroll to position [220, 0]
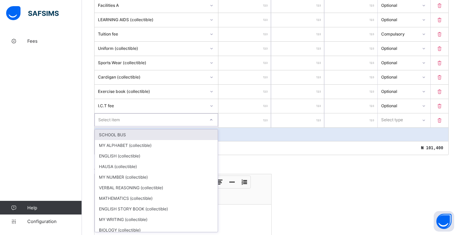
click at [119, 138] on div "SCHOOL BUS" at bounding box center [156, 134] width 123 height 11
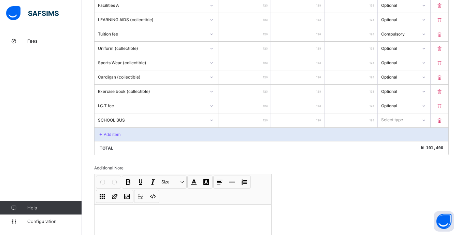
click at [242, 123] on input "number" at bounding box center [244, 120] width 53 height 14
type input "*"
type input "**"
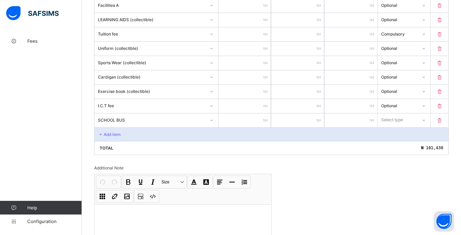
type input "***"
type input "****"
type input "*****"
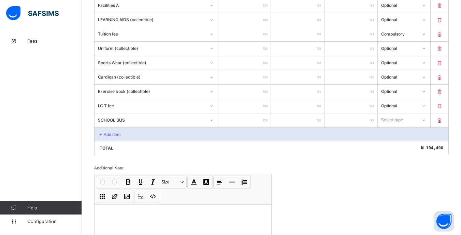
type input "*****"
drag, startPoint x: 425, startPoint y: 118, endPoint x: 424, endPoint y: 123, distance: 4.2
click at [424, 123] on div at bounding box center [424, 119] width 12 height 11
click at [405, 143] on div "Optional" at bounding box center [404, 145] width 52 height 11
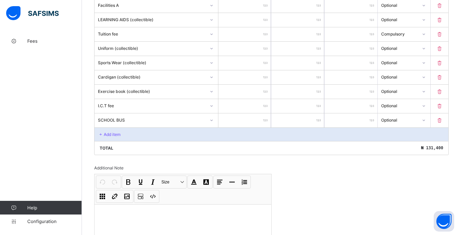
click at [106, 132] on p "Add item" at bounding box center [112, 134] width 17 height 5
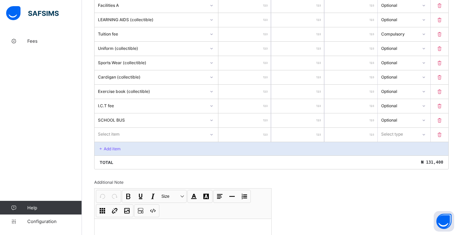
click at [116, 133] on div "Select item" at bounding box center [109, 134] width 22 height 13
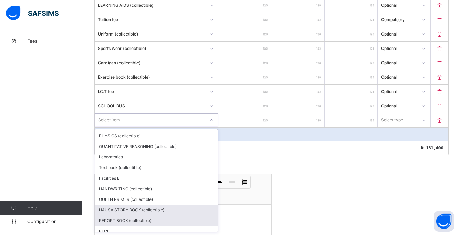
scroll to position [152, 0]
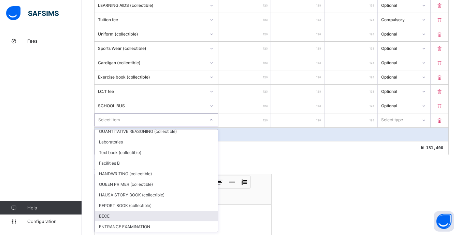
click at [245, 203] on div "Undo CTRL+ Z Redo CTRL+ Y / CTRL+SHIFT+ Z Bold CTRL+ B Underline CTRL+ U Italic…" at bounding box center [183, 189] width 177 height 30
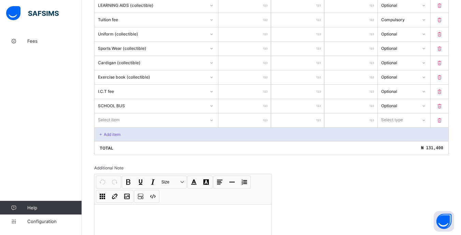
click at [309, 189] on div "Invoice template content Items that are set as compulsory will be available in …" at bounding box center [271, 78] width 355 height 381
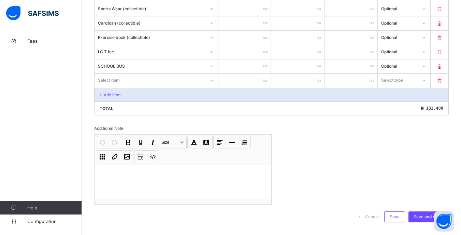
scroll to position [285, 0]
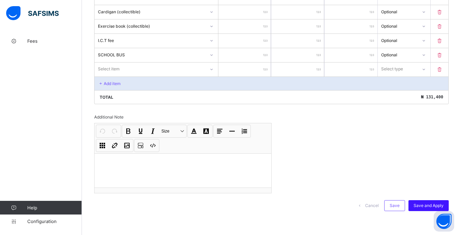
click at [427, 204] on span "Save and Apply" at bounding box center [429, 205] width 30 height 5
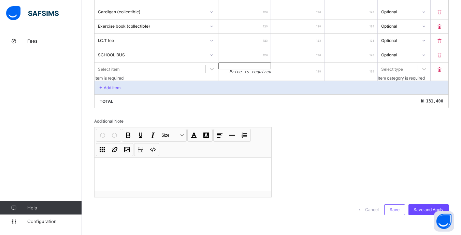
click at [443, 71] on icon at bounding box center [439, 70] width 7 height 6
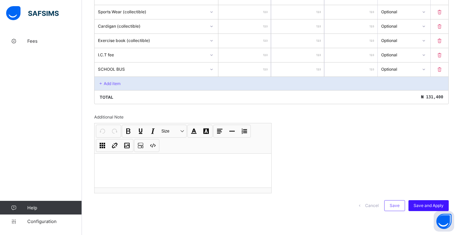
click at [428, 200] on div "Save and Apply" at bounding box center [429, 205] width 40 height 11
click at [426, 205] on span "Save and Apply" at bounding box center [429, 205] width 30 height 5
